Goal: Find specific page/section: Find specific page/section

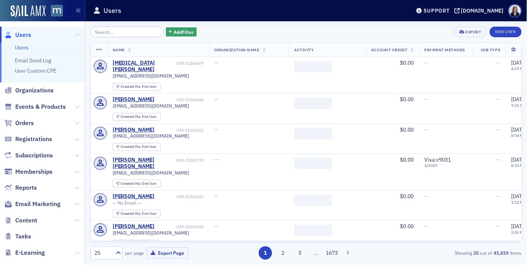
click at [38, 124] on span "Orders" at bounding box center [42, 123] width 85 height 16
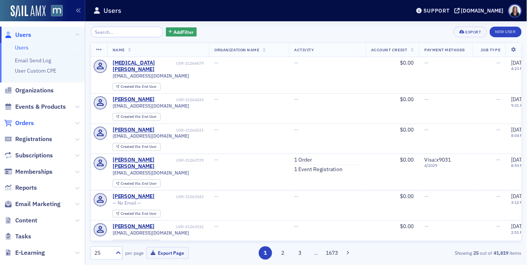
click at [27, 123] on span "Orders" at bounding box center [24, 123] width 19 height 8
